Goal: Transaction & Acquisition: Purchase product/service

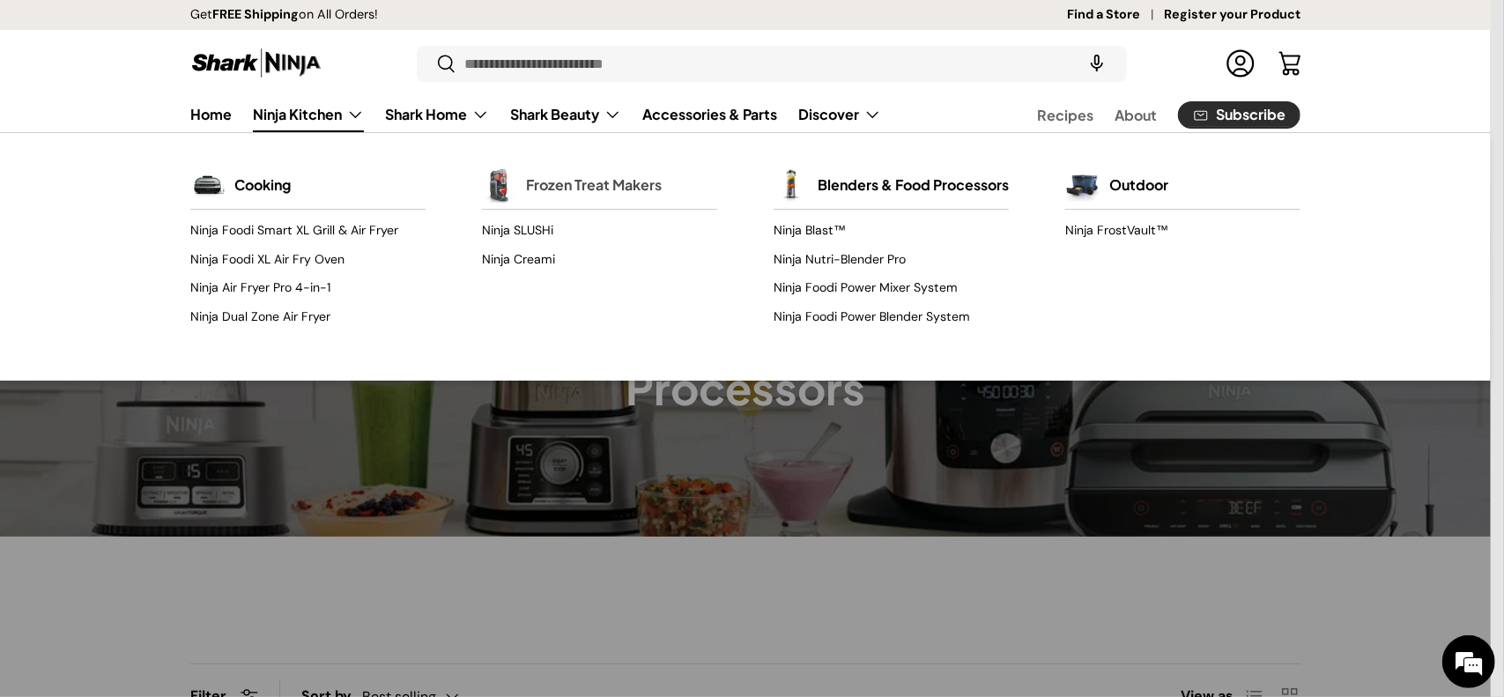
click at [563, 192] on link "Frozen Treat Makers" at bounding box center [594, 185] width 136 height 39
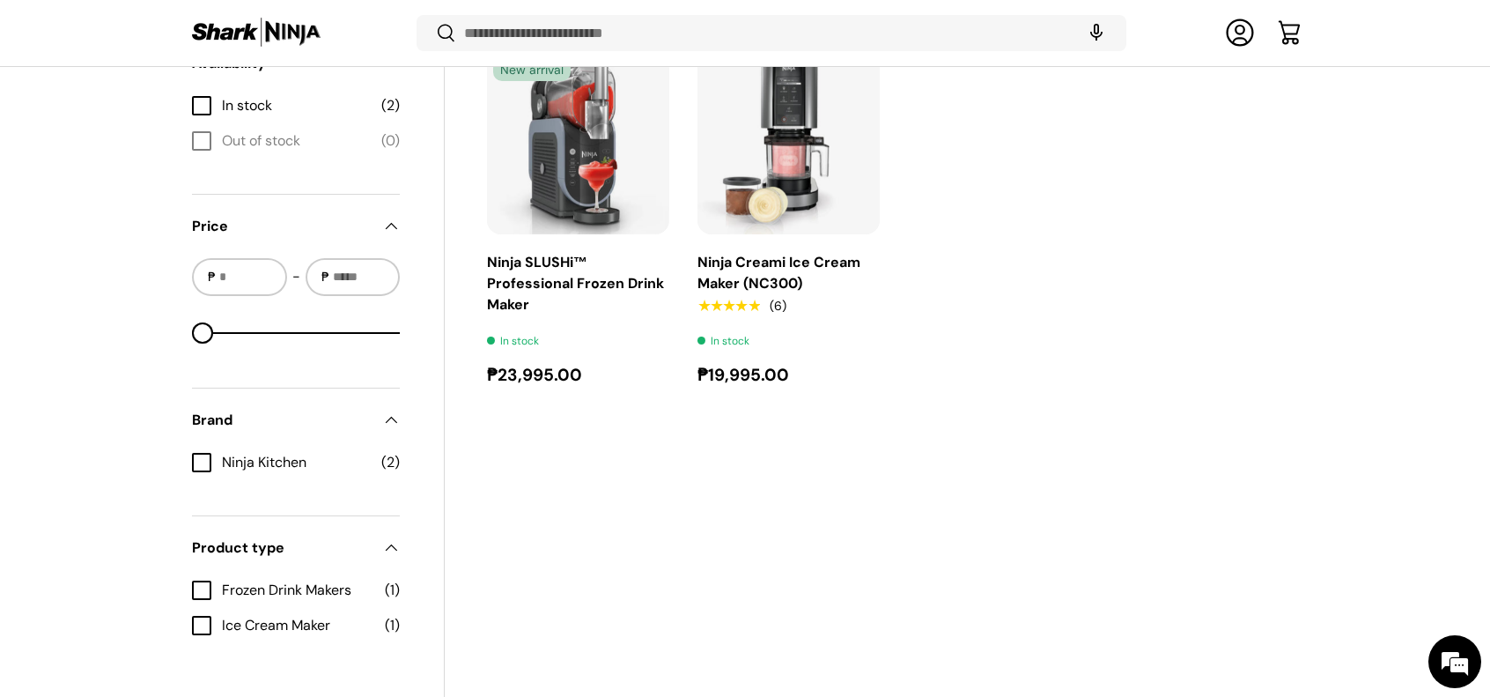
scroll to position [524, 0]
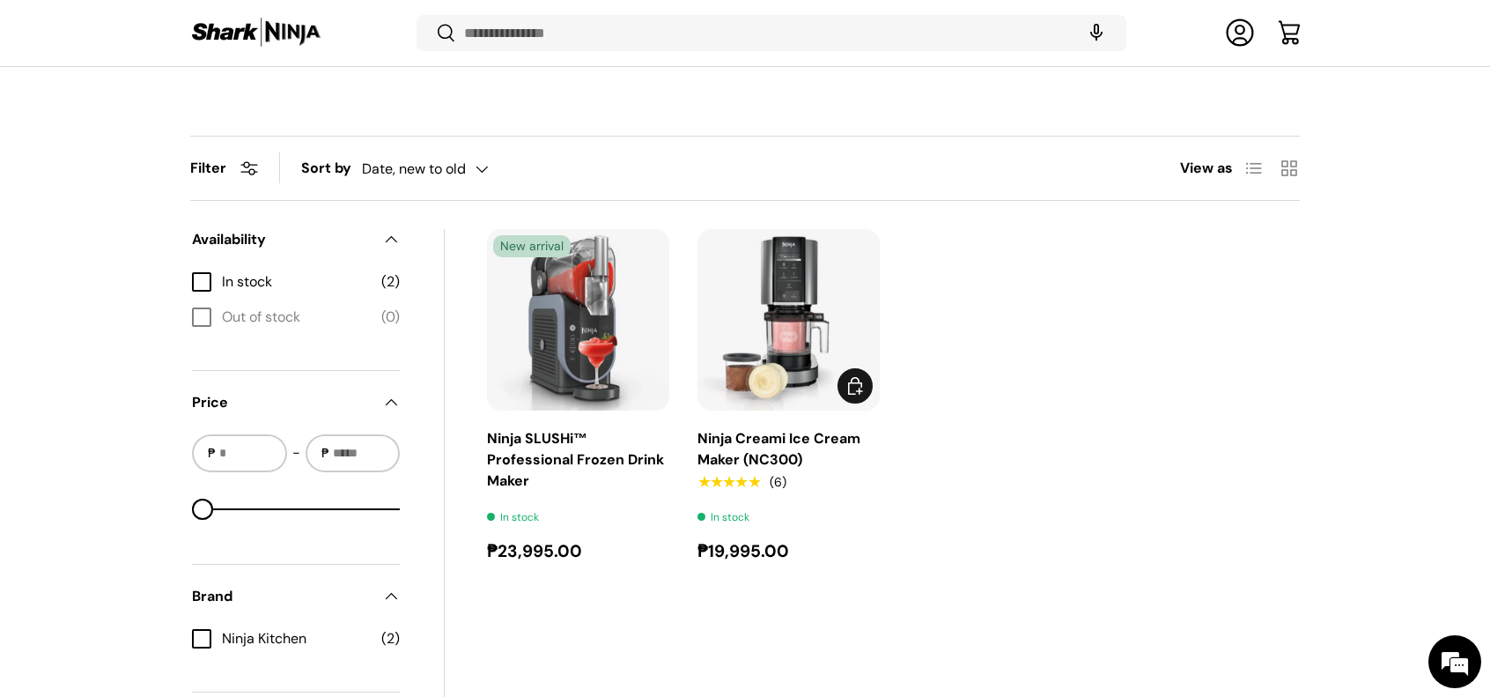
click at [0, 0] on img "Ninja Creami Ice Cream Maker (NC300)" at bounding box center [0, 0] width 0 height 0
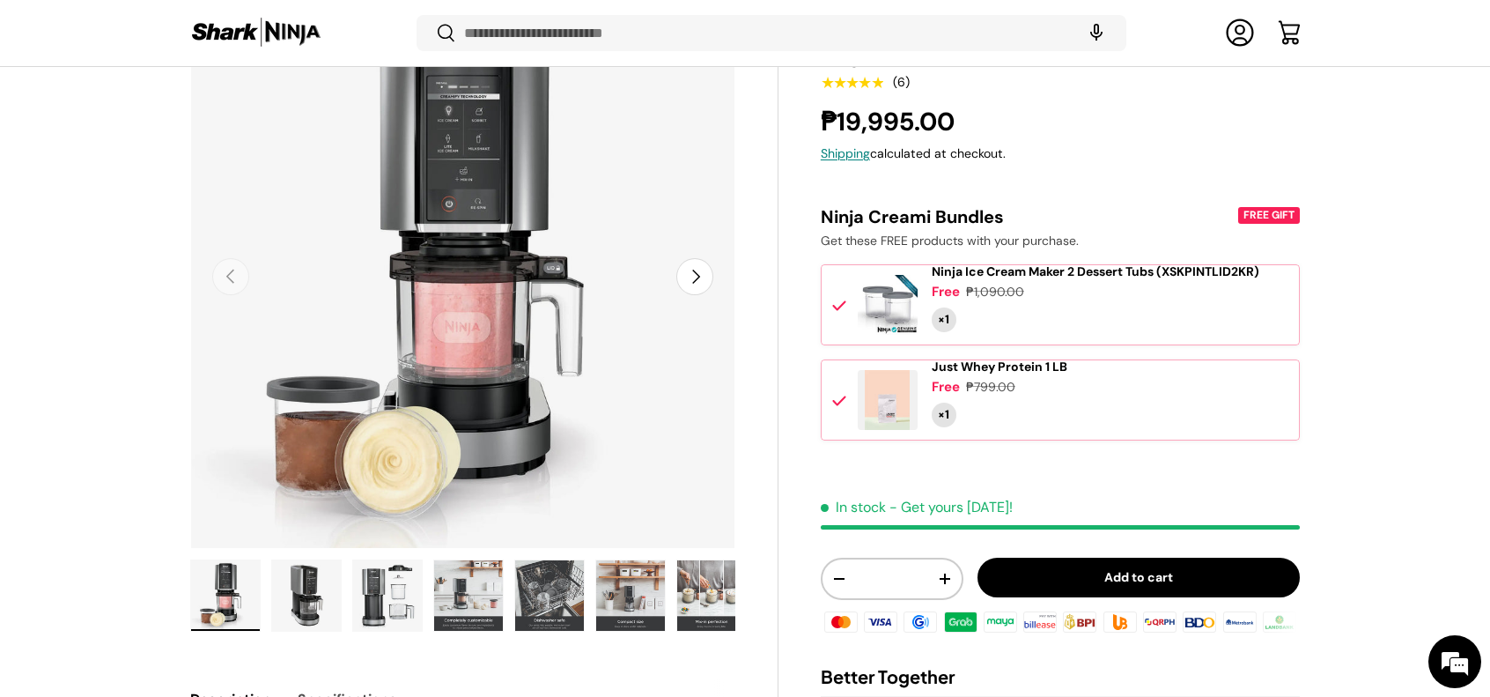
scroll to position [437, 0]
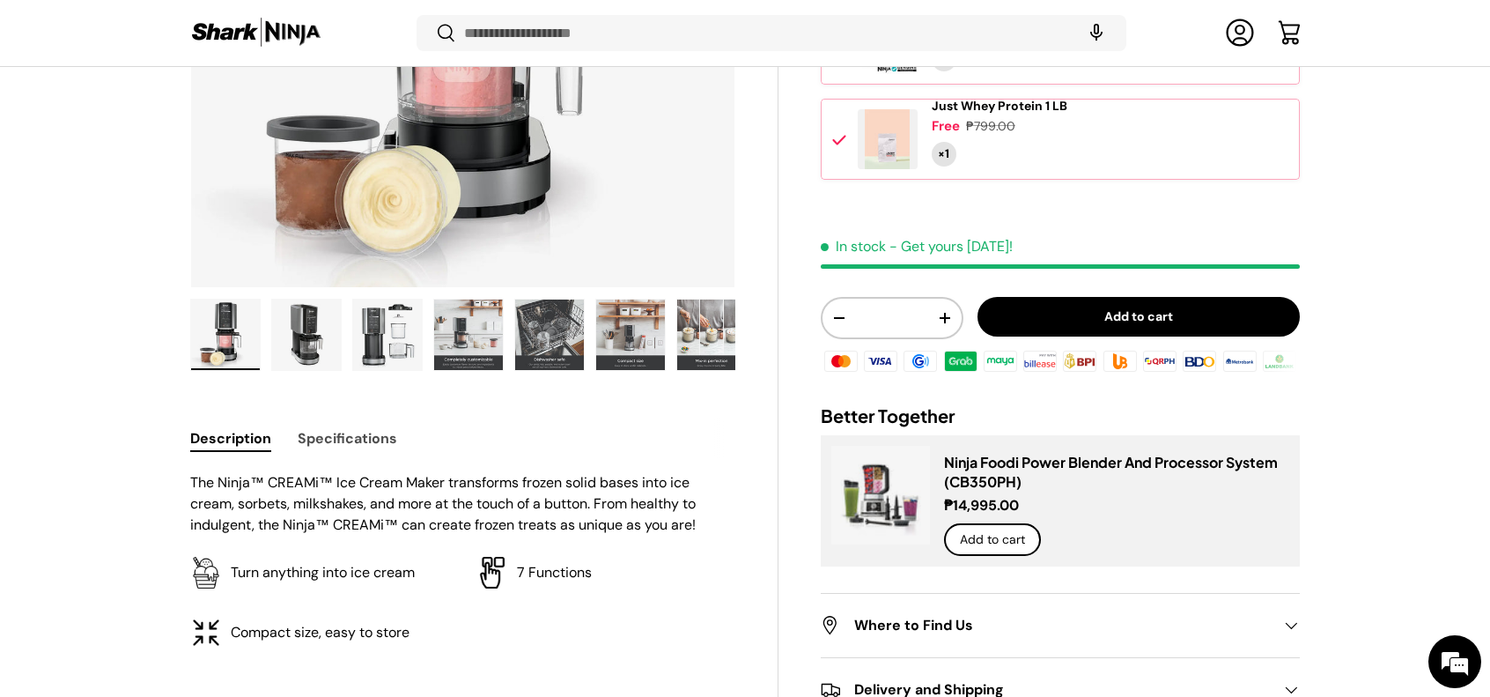
click at [706, 323] on img "Gallery Viewer" at bounding box center [711, 334] width 69 height 70
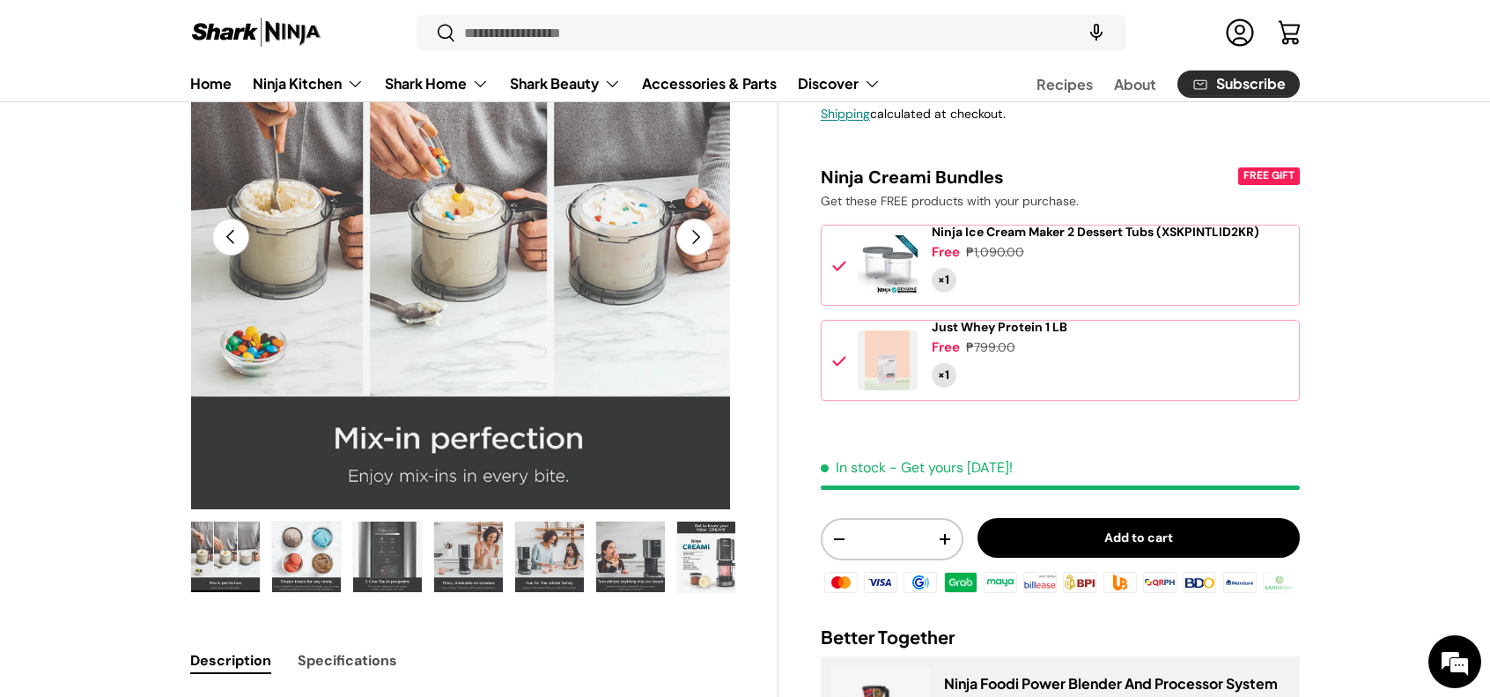
scroll to position [264, 0]
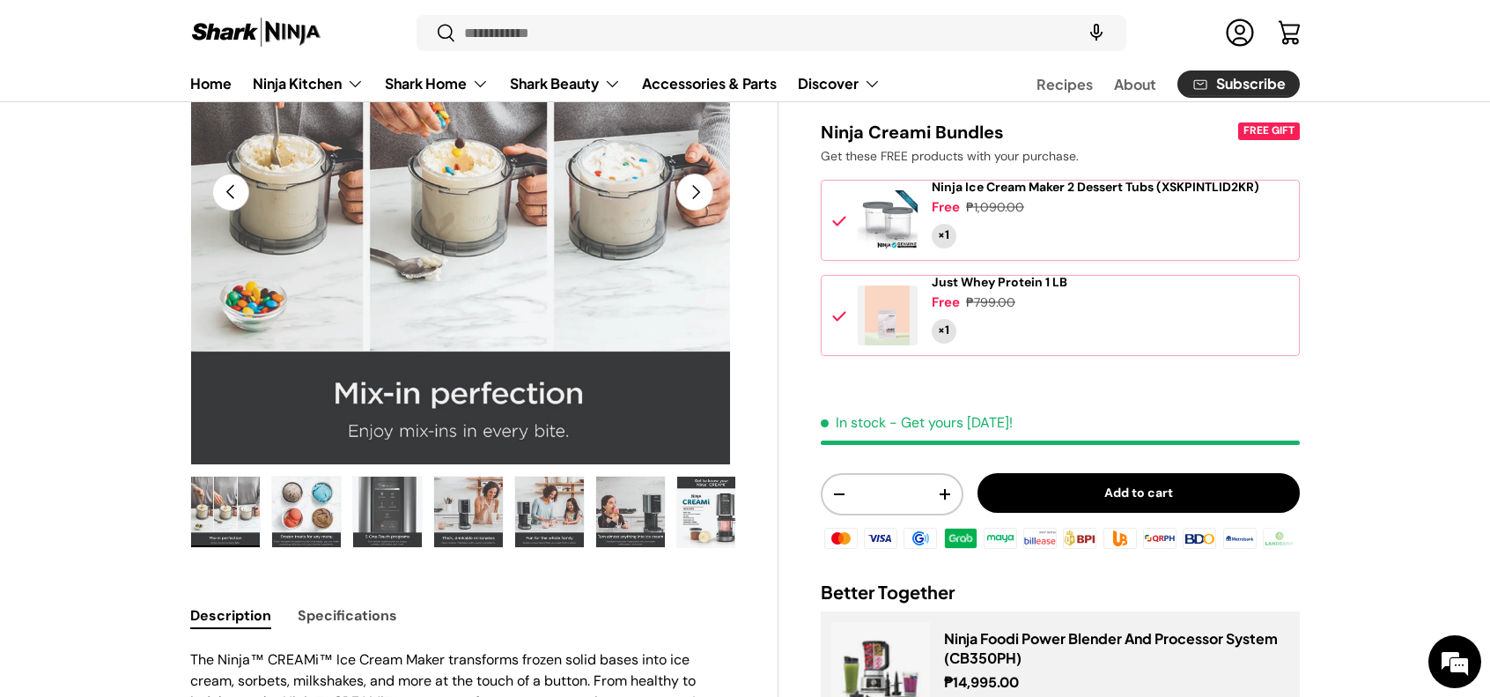
click at [624, 489] on img "Gallery Viewer" at bounding box center [630, 512] width 69 height 70
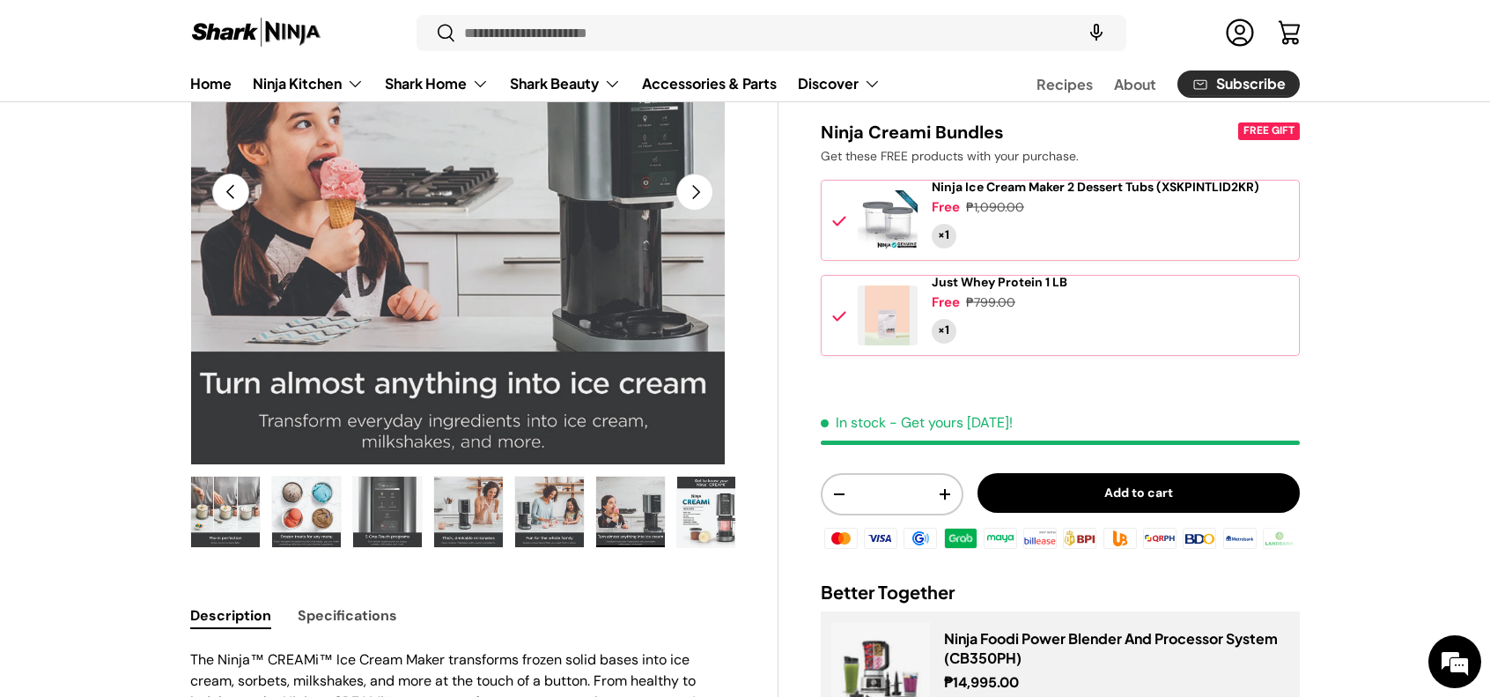
click at [565, 506] on img "Gallery Viewer" at bounding box center [549, 512] width 69 height 70
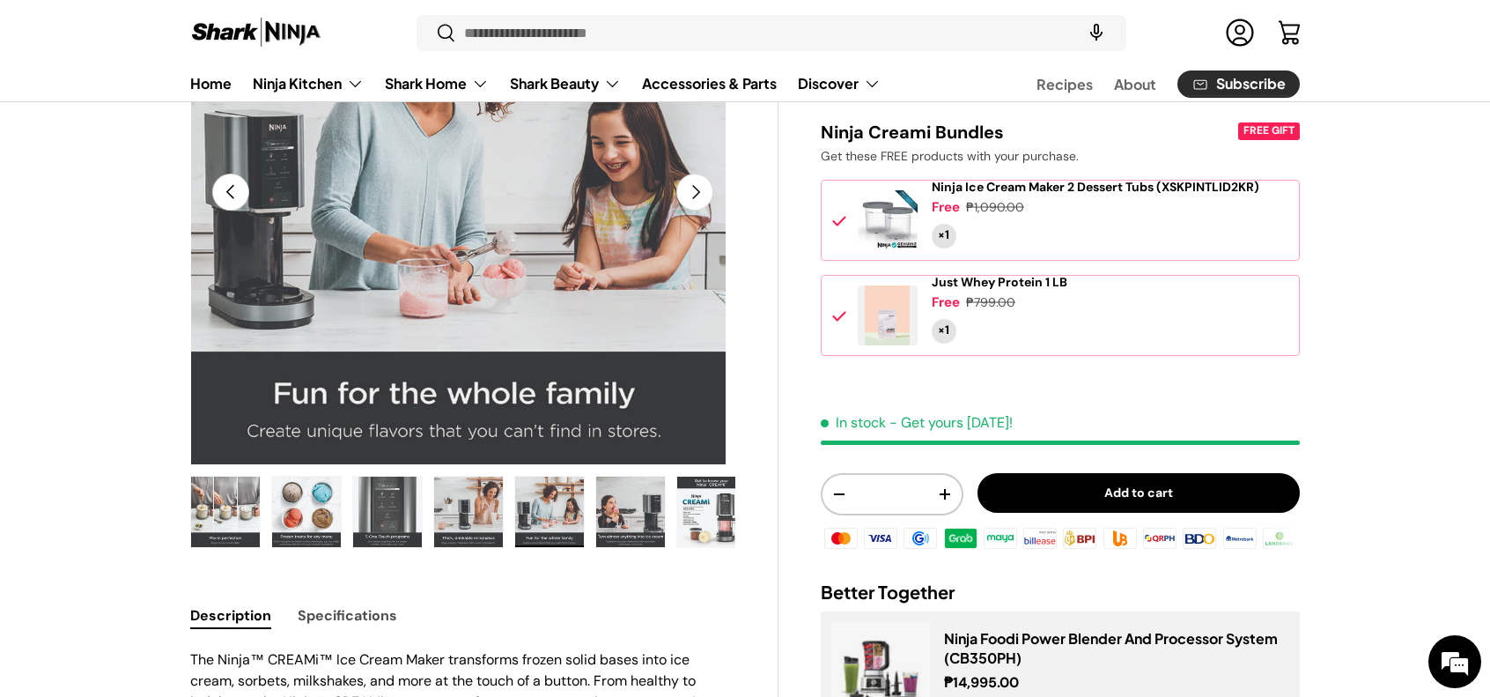
click at [496, 519] on img "Gallery Viewer" at bounding box center [468, 512] width 69 height 70
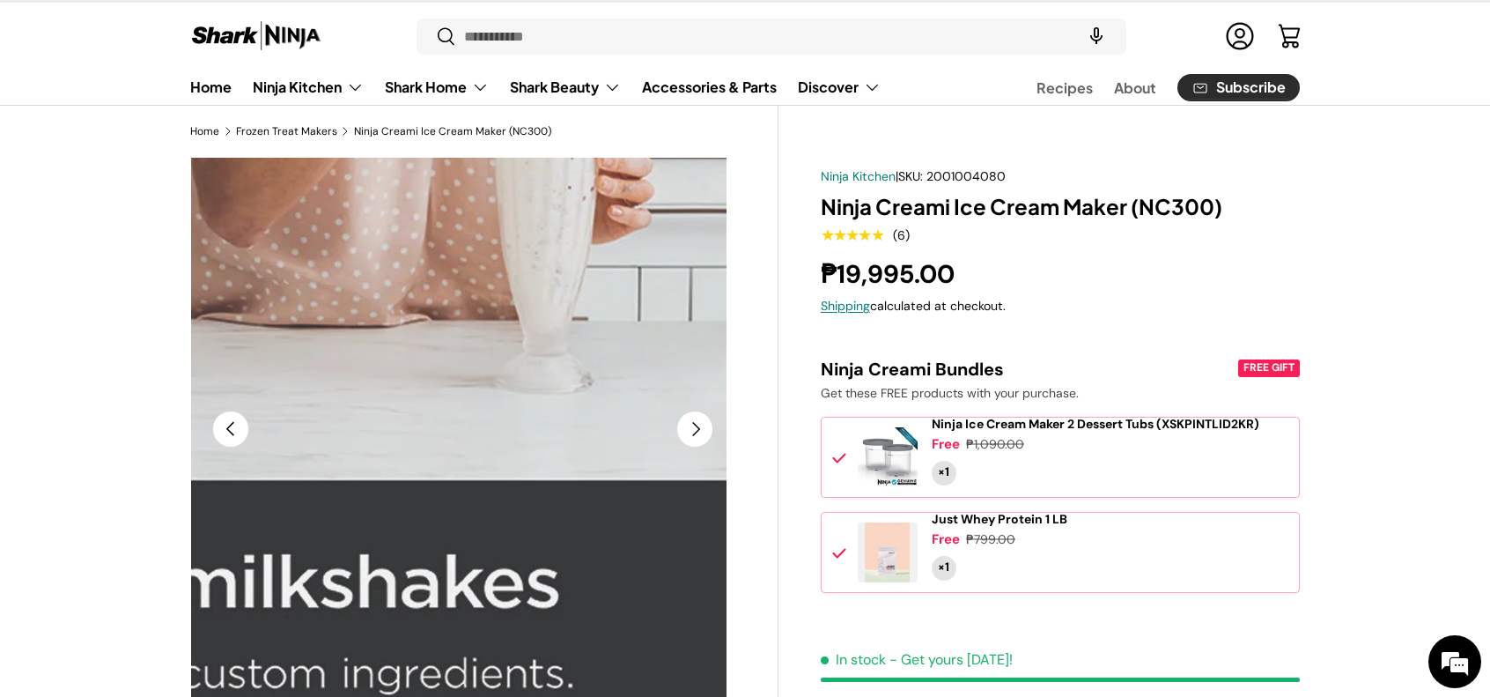
scroll to position [0, 0]
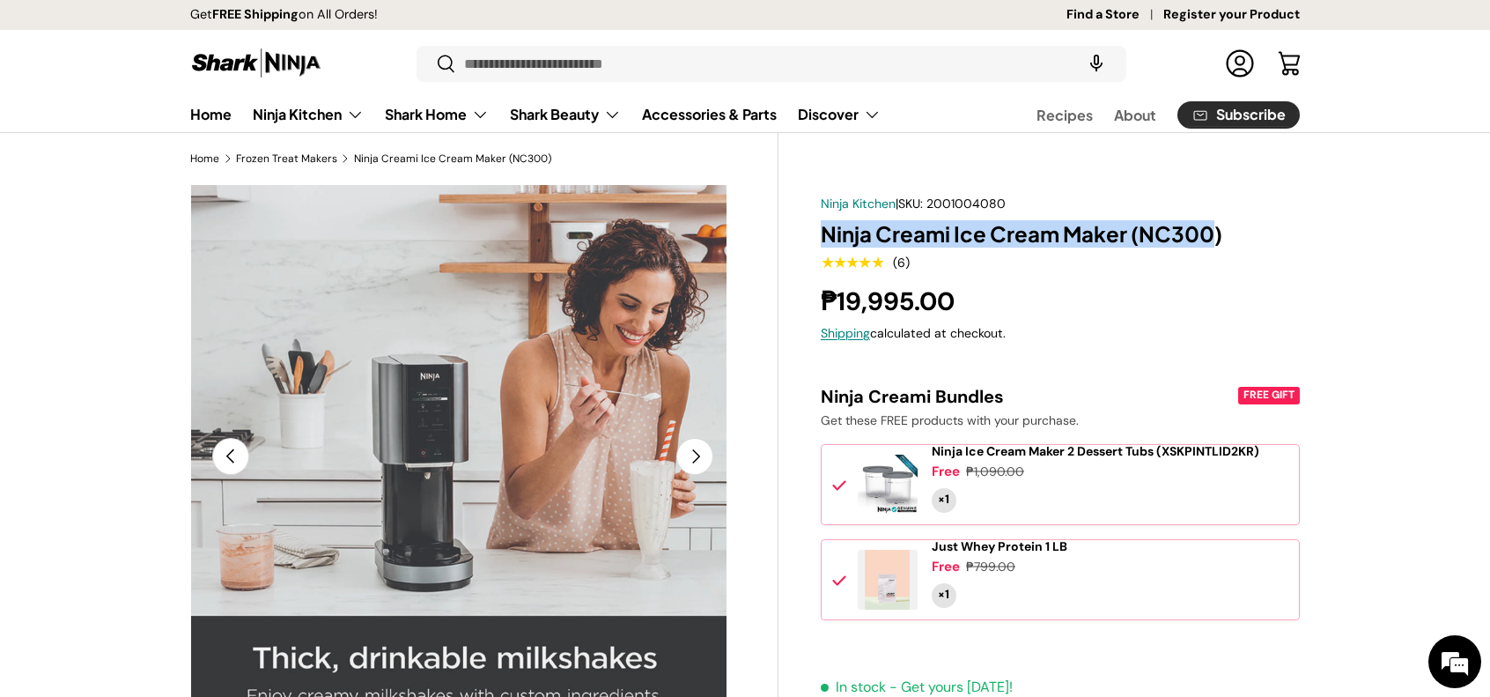
drag, startPoint x: 823, startPoint y: 228, endPoint x: 1205, endPoint y: 230, distance: 382.3
click at [1205, 230] on h1 "Ninja Creami Ice Cream Maker (NC300)" at bounding box center [1060, 233] width 479 height 27
copy h1 "Ninja Creami Ice Cream Maker (NC300)"
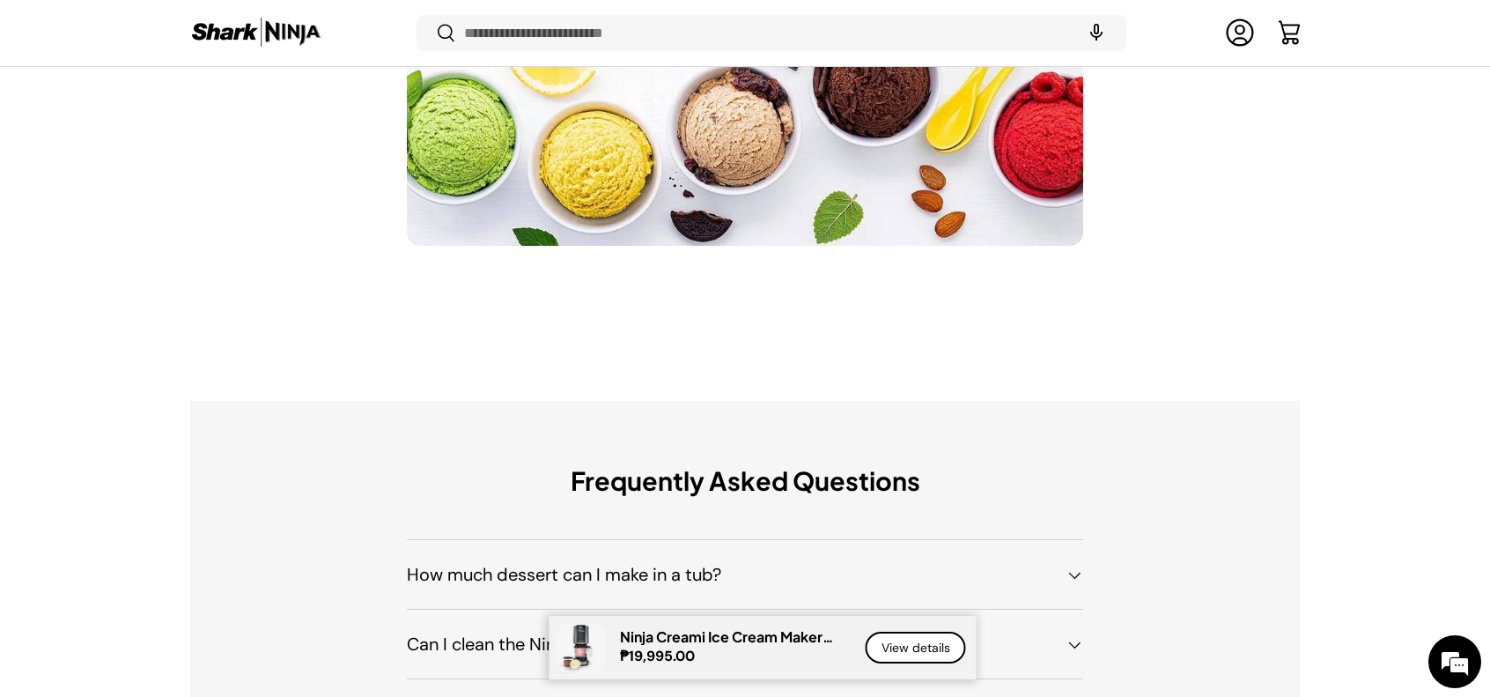
scroll to position [9421, 0]
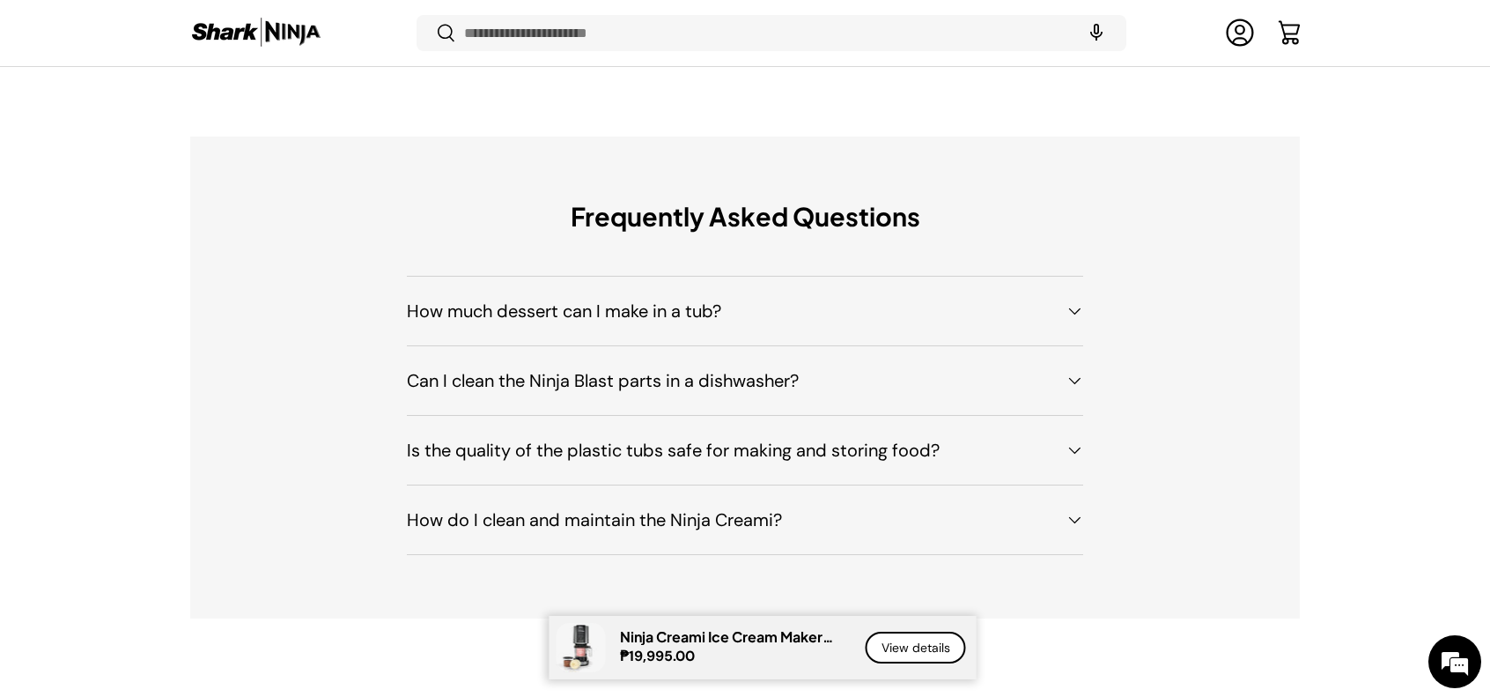
click at [952, 324] on h4 "How much dessert can I make in a tub?" at bounding box center [731, 311] width 648 height 26
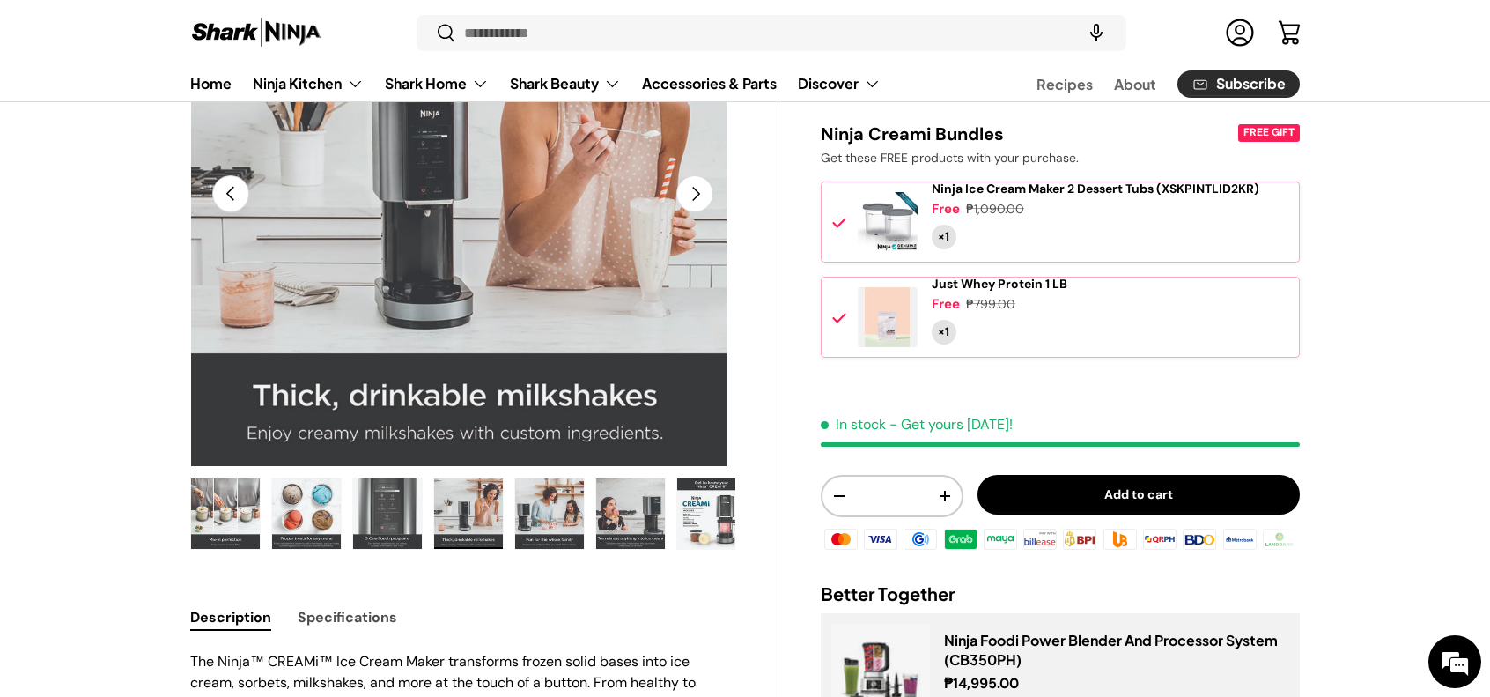
scroll to position [0, 0]
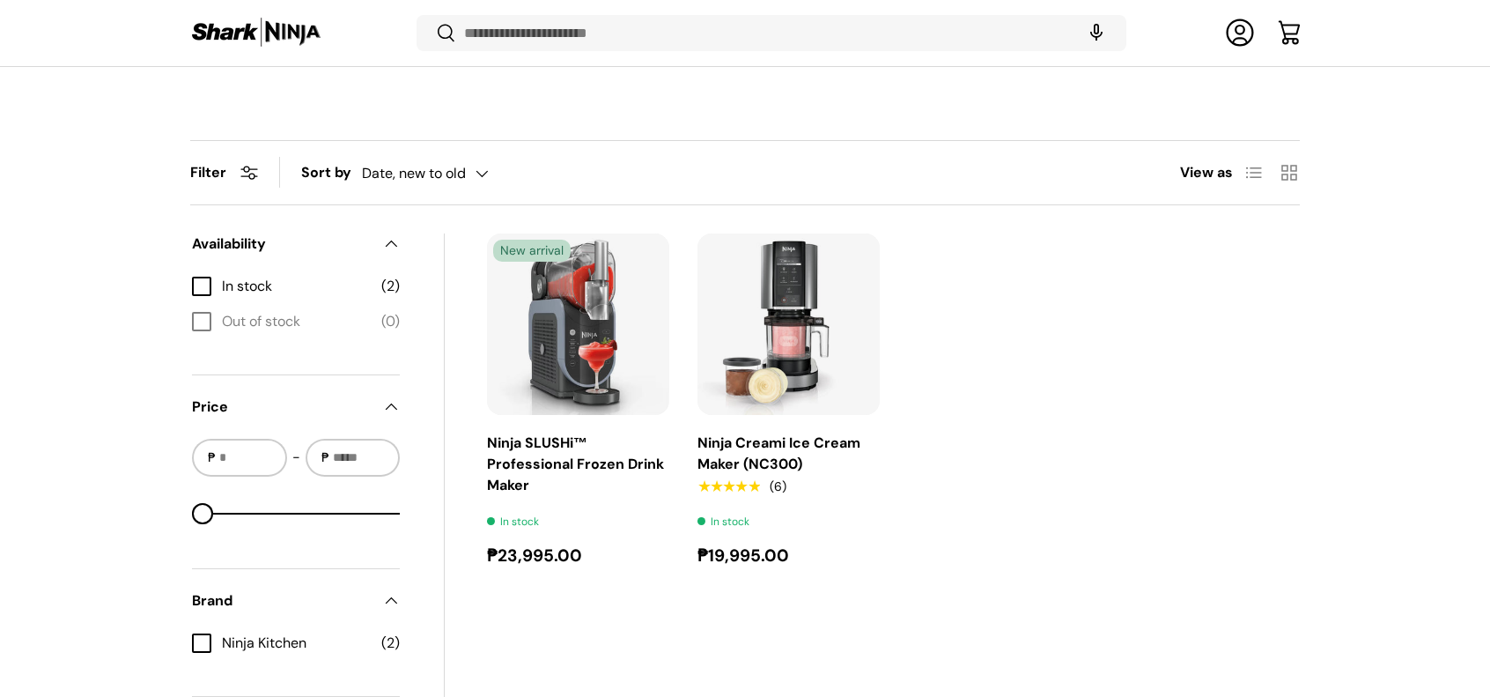
scroll to position [524, 0]
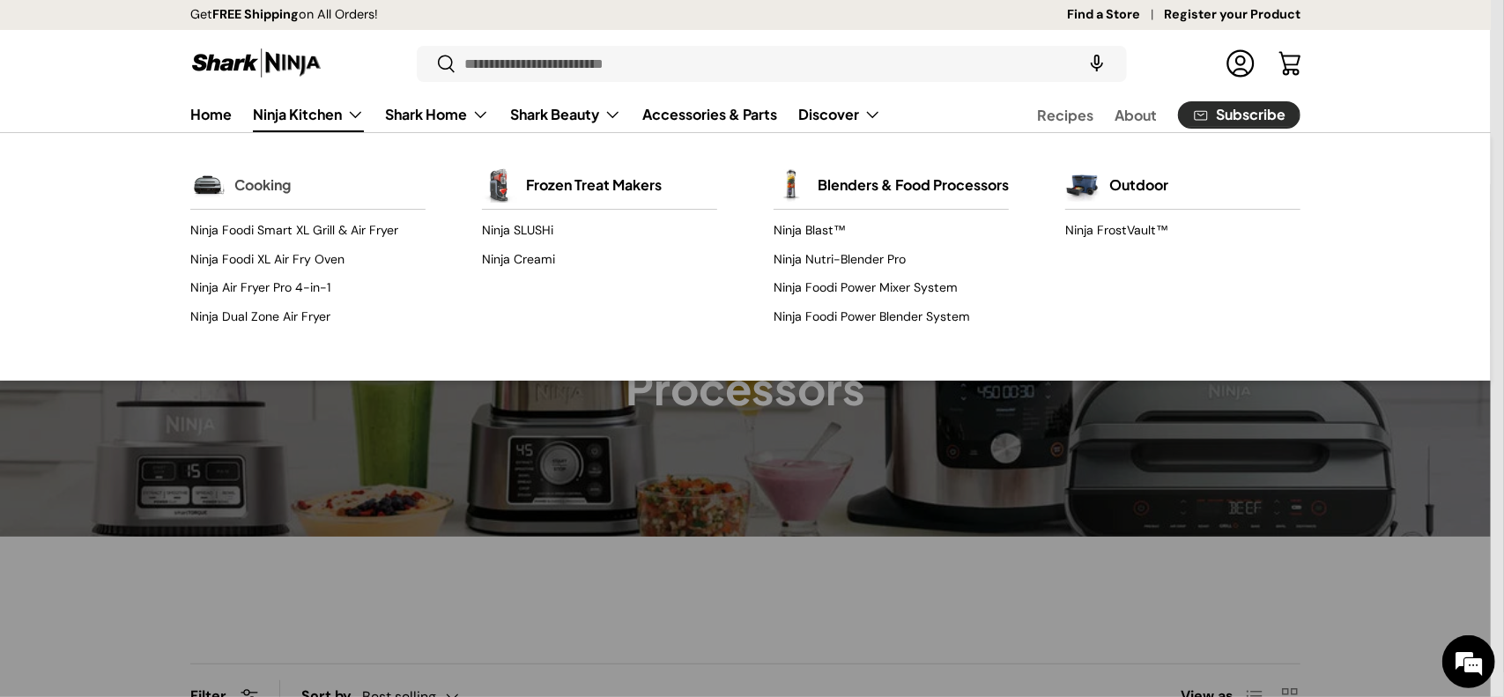
click at [266, 186] on link "Cooking" at bounding box center [262, 185] width 56 height 39
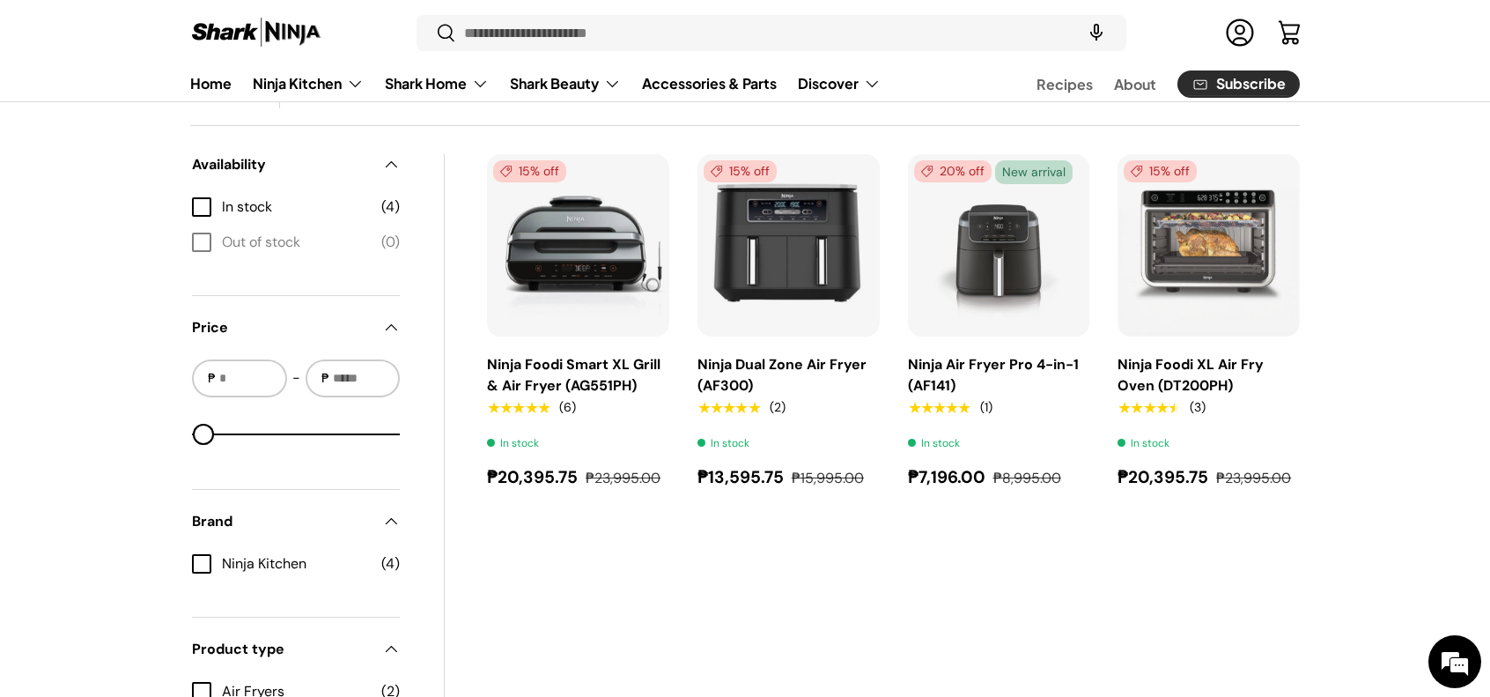
scroll to position [440, 0]
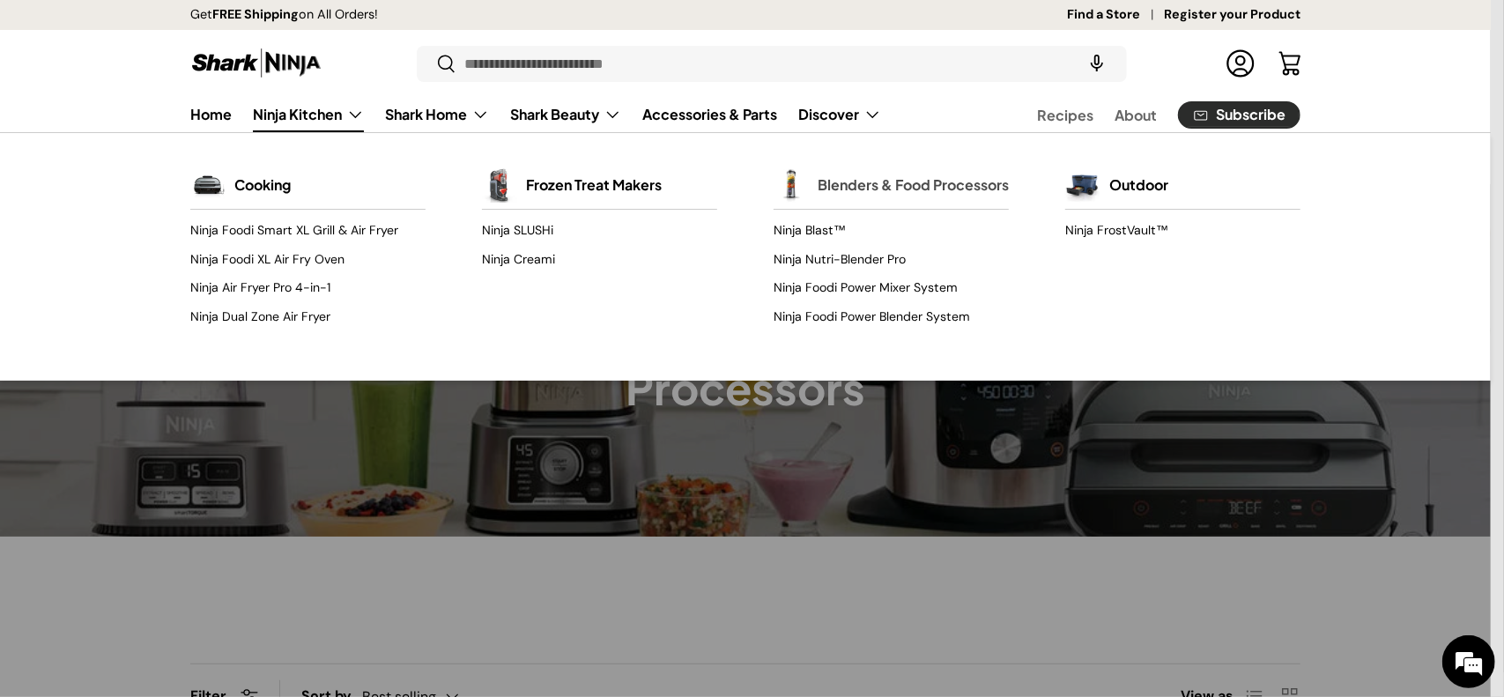
click at [846, 194] on link "Blenders & Food Processors" at bounding box center [912, 185] width 191 height 39
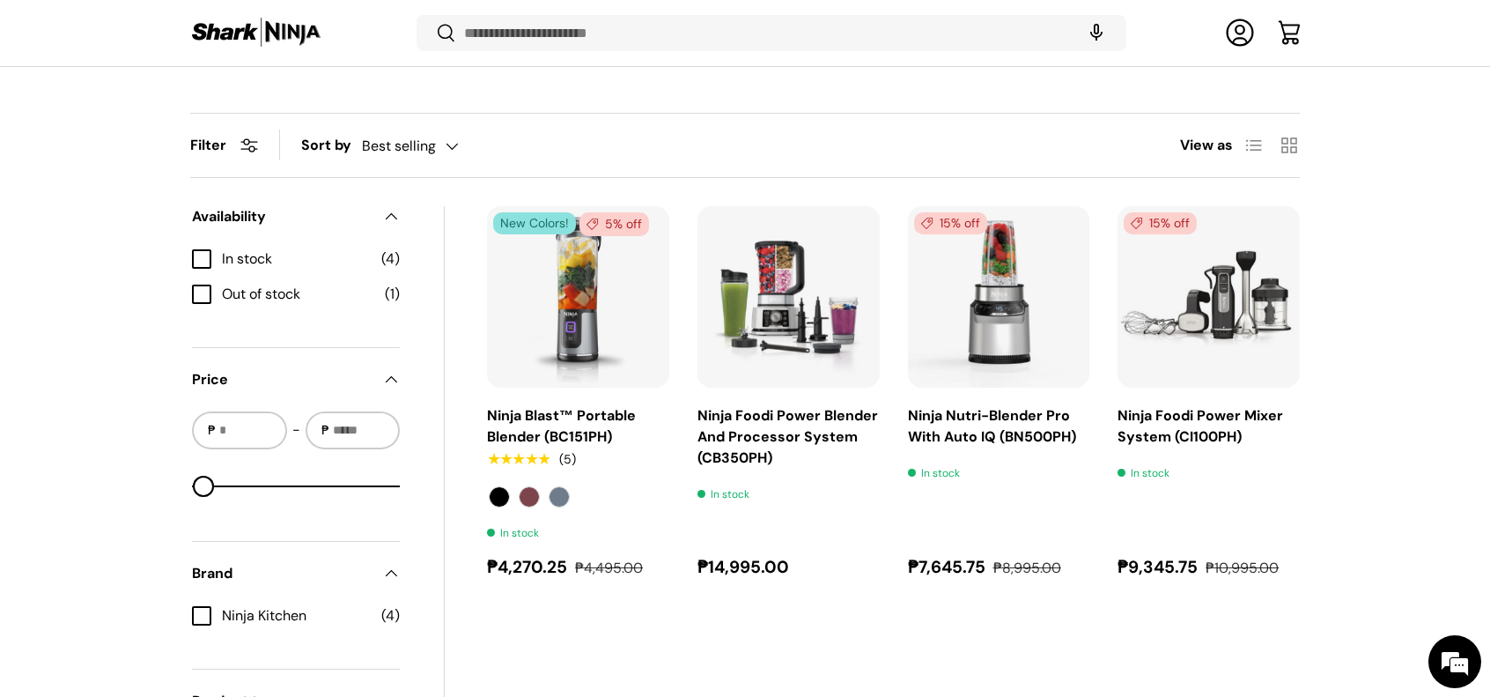
scroll to position [612, 0]
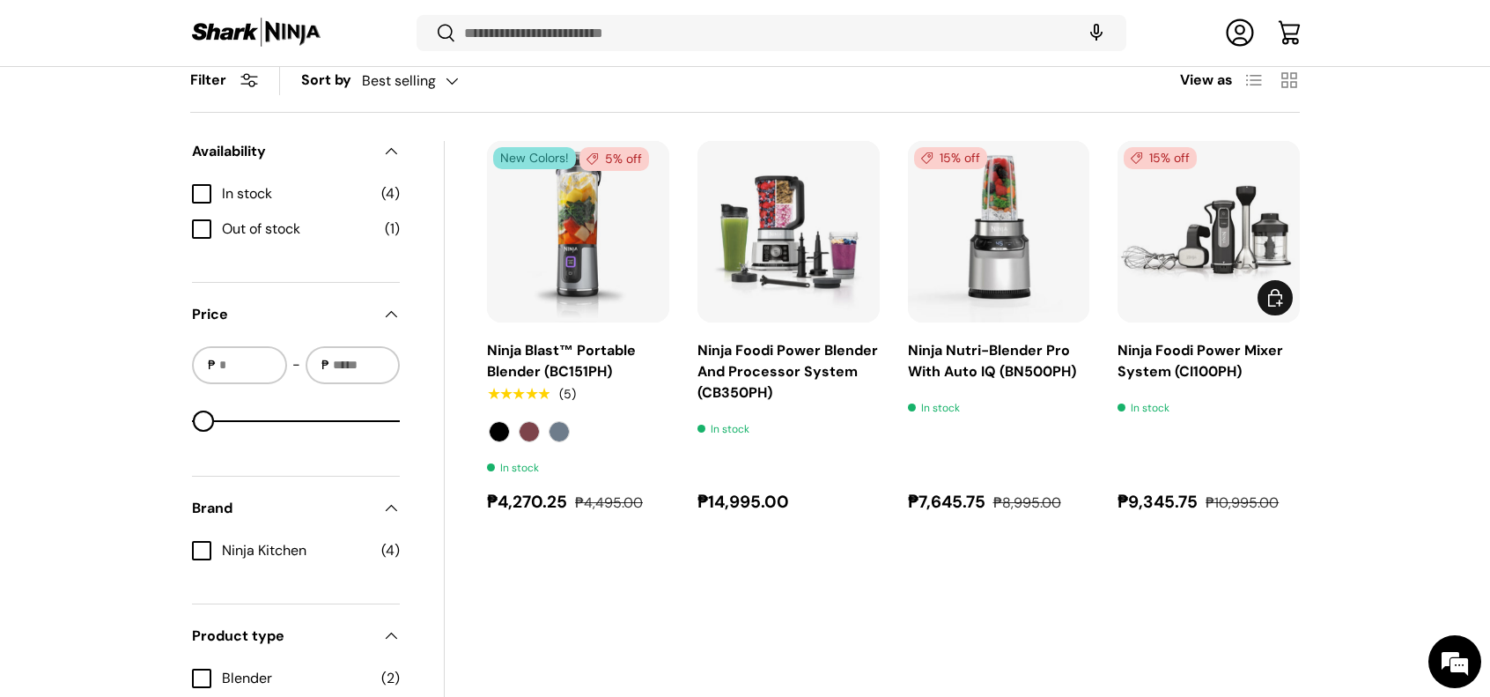
click at [0, 0] on img "Ninja Foodi Power Mixer System (CI100PH)" at bounding box center [0, 0] width 0 height 0
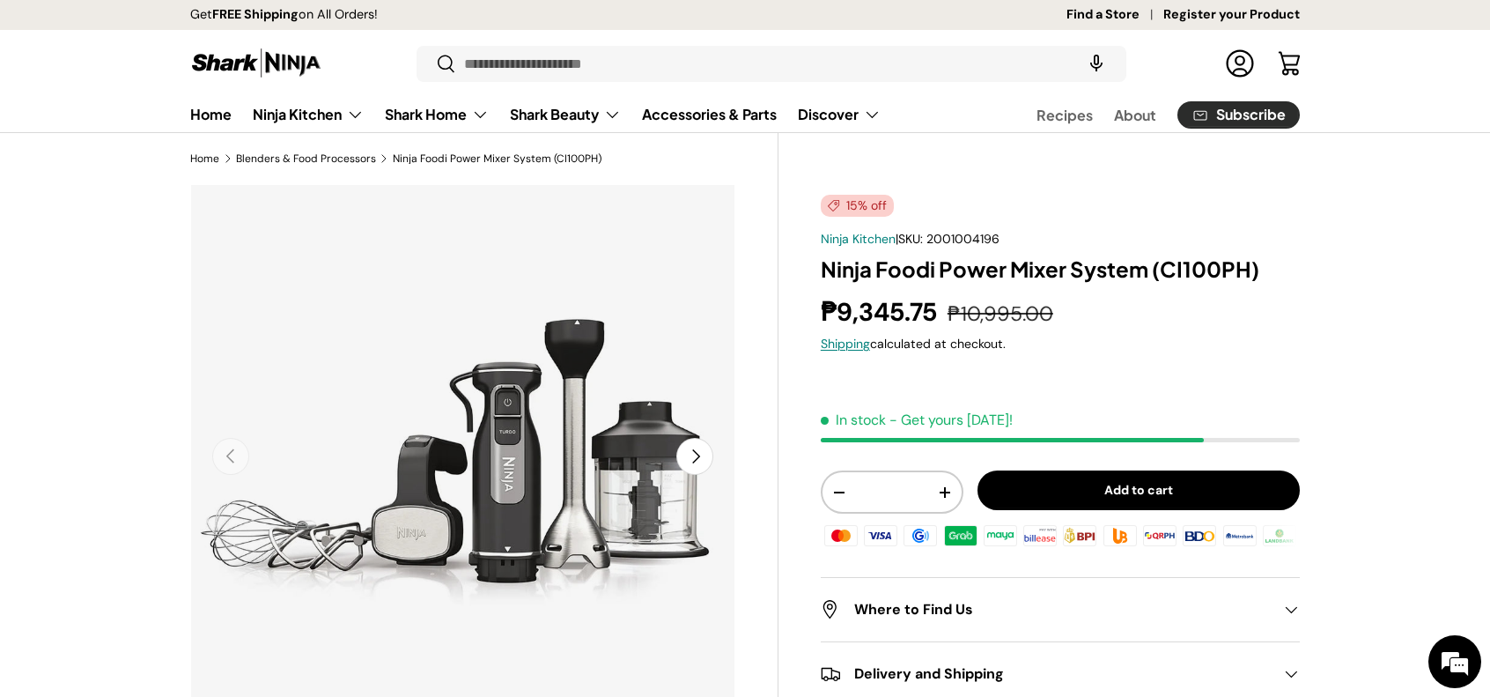
click at [708, 466] on button "Next" at bounding box center [694, 456] width 37 height 37
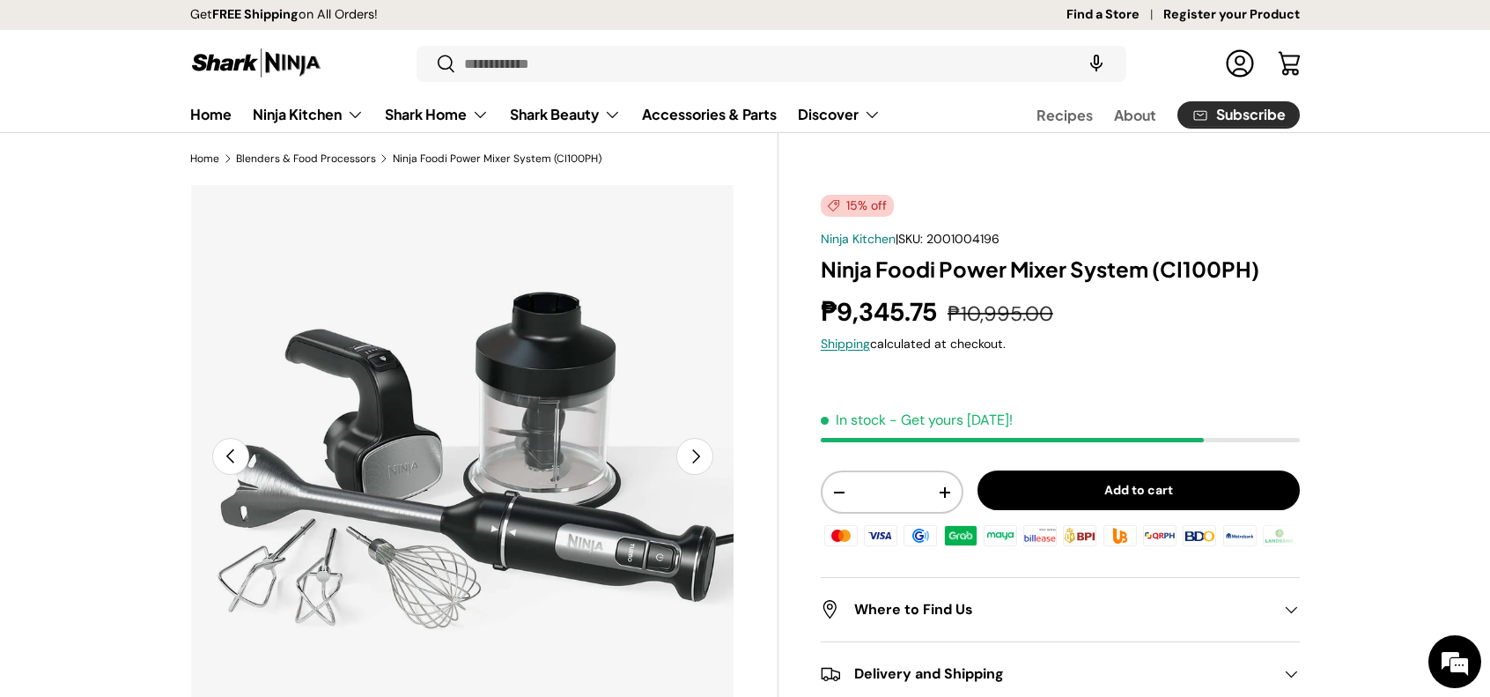
click at [706, 466] on button "Next" at bounding box center [694, 456] width 37 height 37
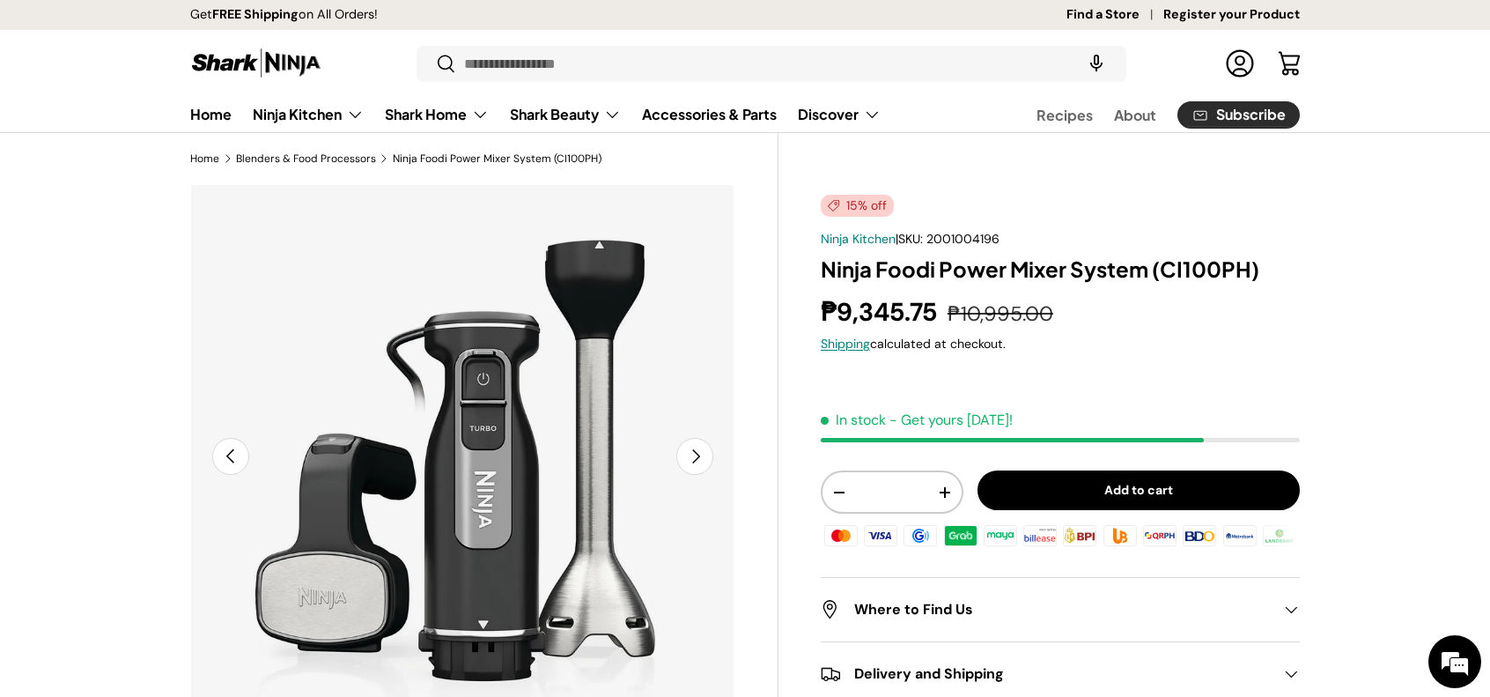
scroll to position [0, 1109]
click at [706, 461] on button "Next" at bounding box center [694, 456] width 37 height 37
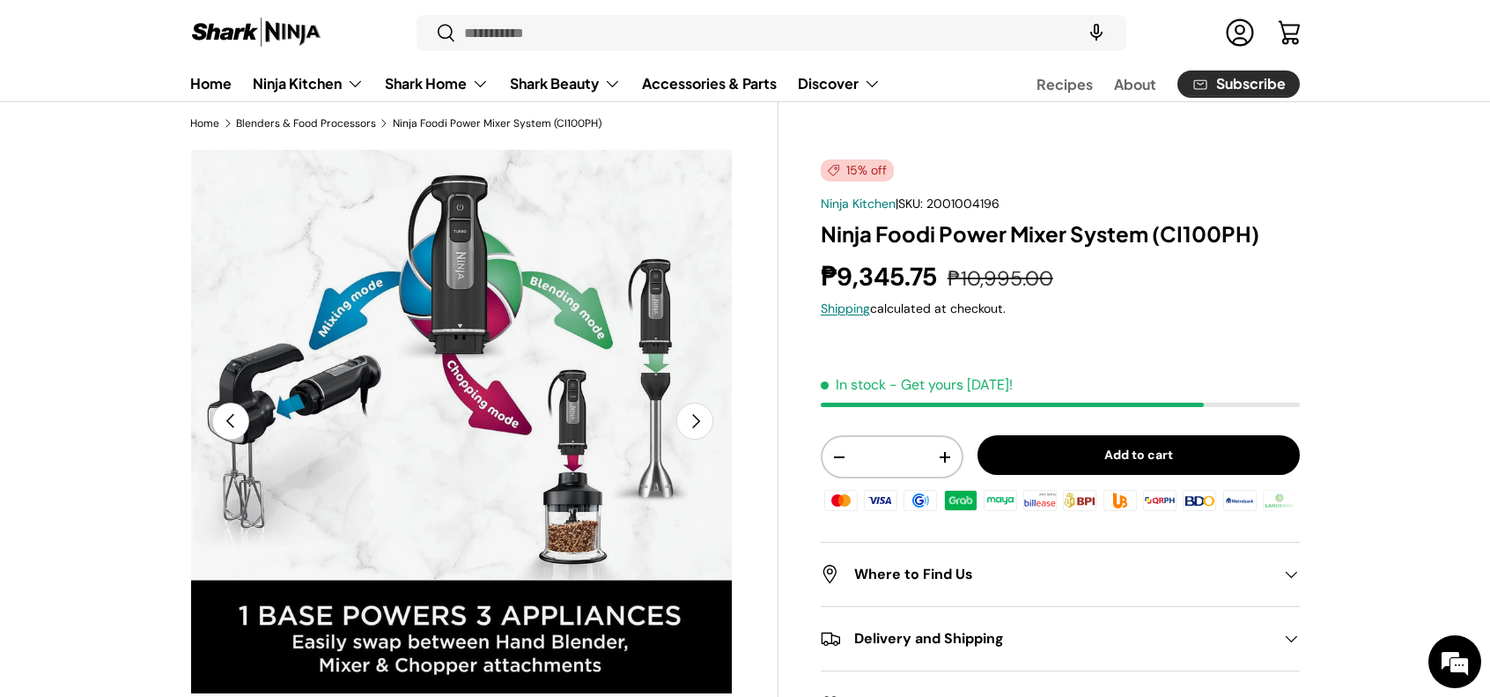
scroll to position [0, 0]
